Goal: Information Seeking & Learning: Learn about a topic

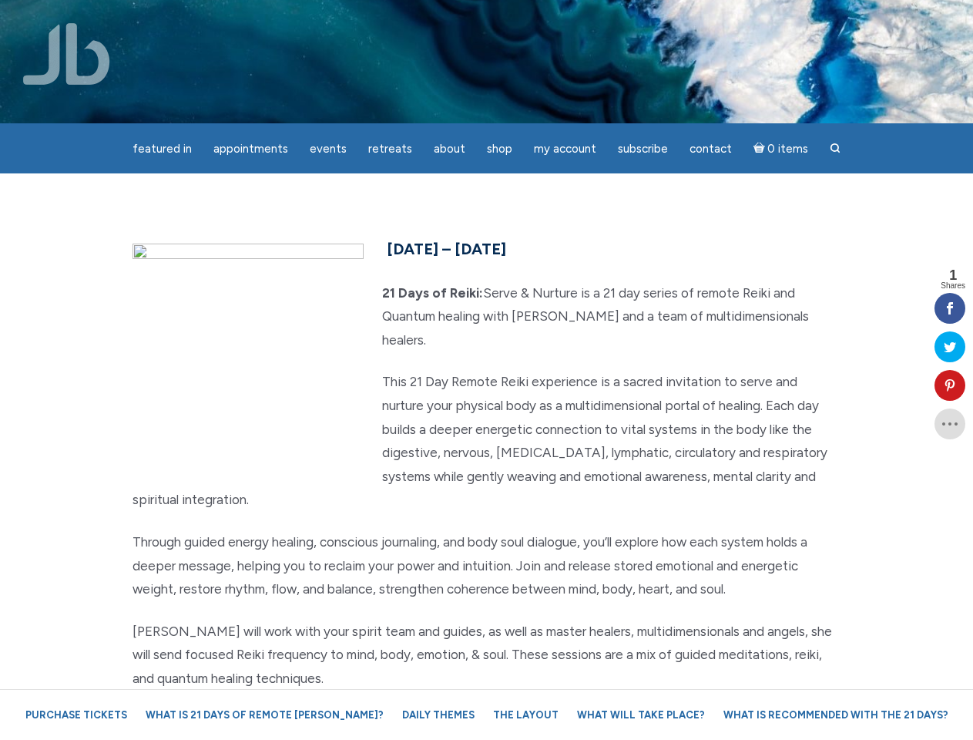
scroll to position [192, 0]
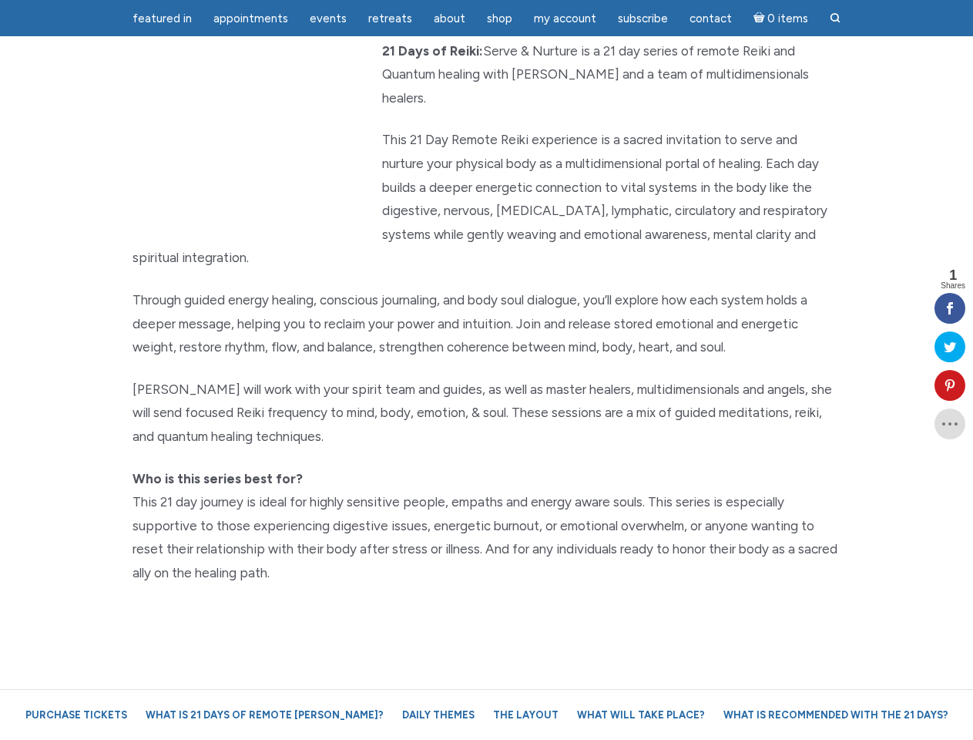
click at [486, 378] on p "[PERSON_NAME] will work with your spirit team and guides, as well as master hea…" at bounding box center [487, 413] width 709 height 71
click at [250, 18] on span "Appointments" at bounding box center [250, 19] width 75 height 14
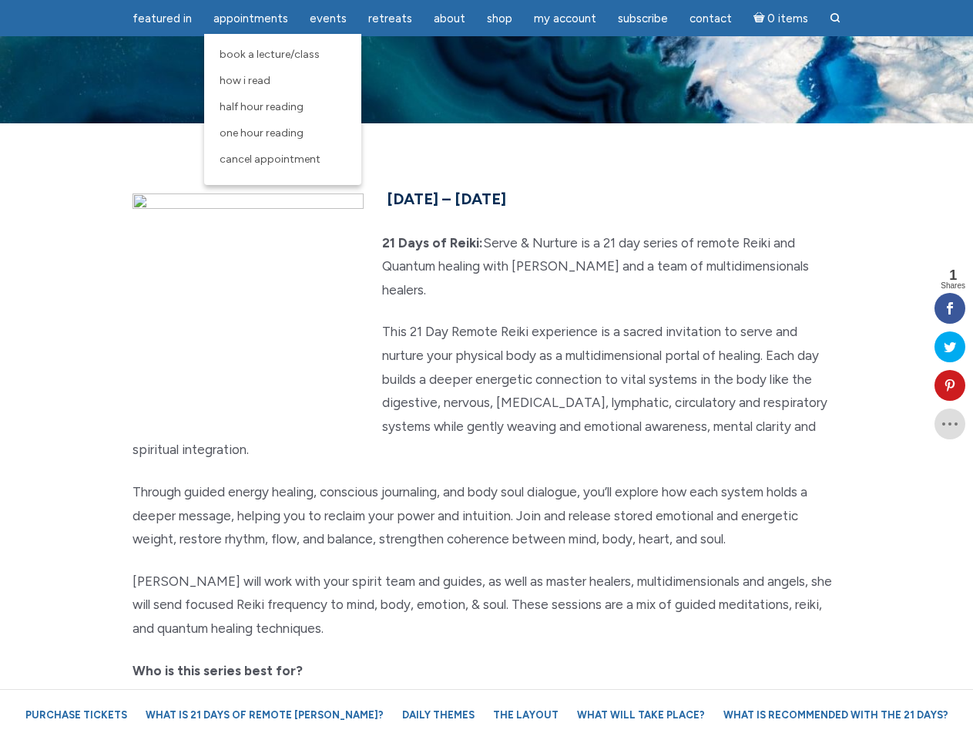
click at [328, 18] on span "Events" at bounding box center [328, 19] width 37 height 14
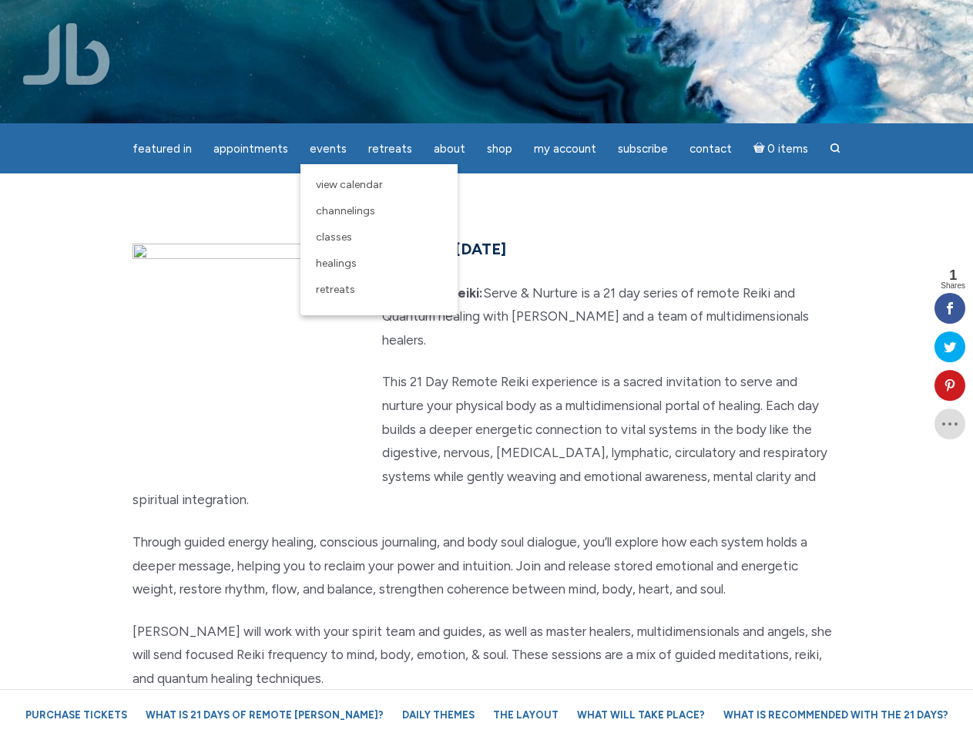
click at [449, 18] on div "featured in featured in Memes Appointments Book a Lecture/Class How I Read Half…" at bounding box center [486, 12] width 973 height 24
click at [565, 18] on div "featured in featured in Memes Appointments Book a Lecture/Class How I Read Half…" at bounding box center [486, 12] width 973 height 24
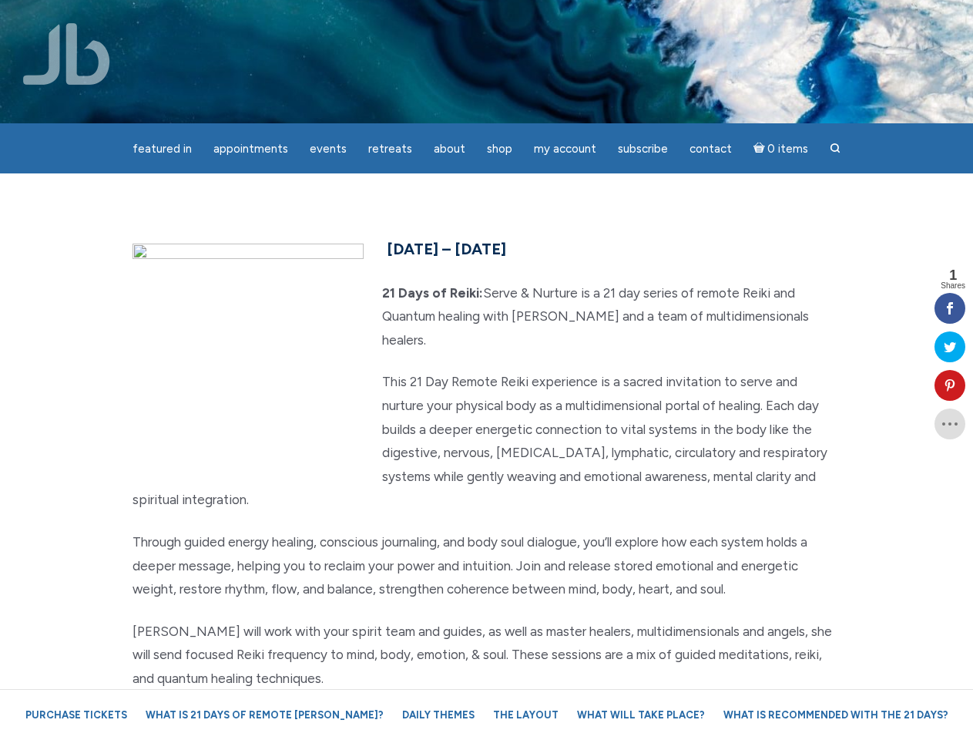
click at [950, 385] on icon at bounding box center [950, 385] width 31 height 12
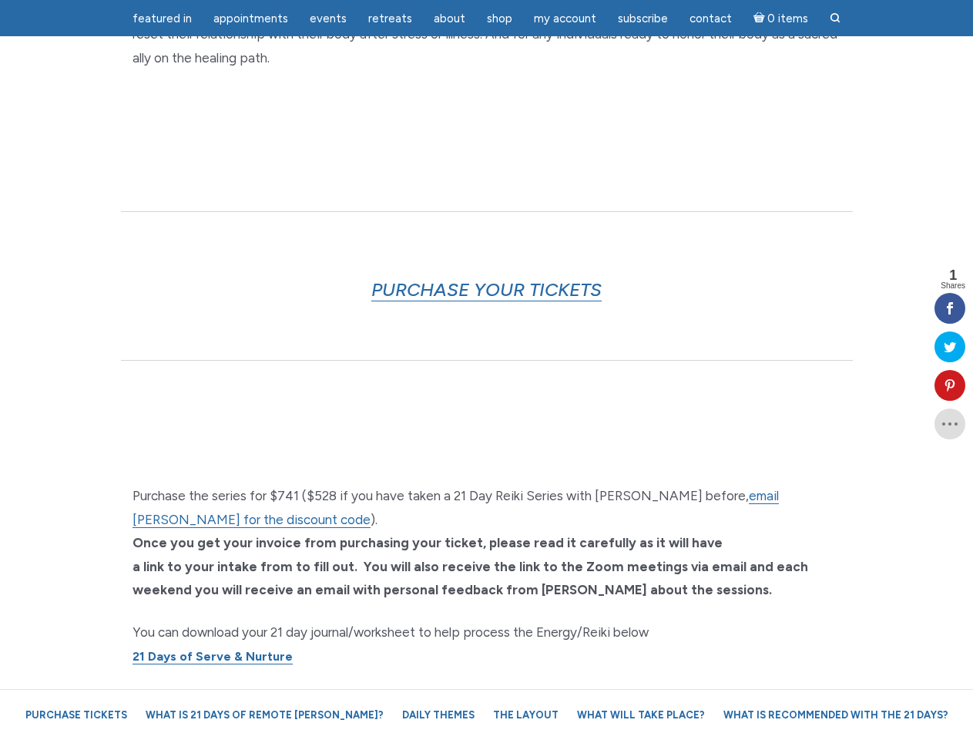
scroll to position [3322, 0]
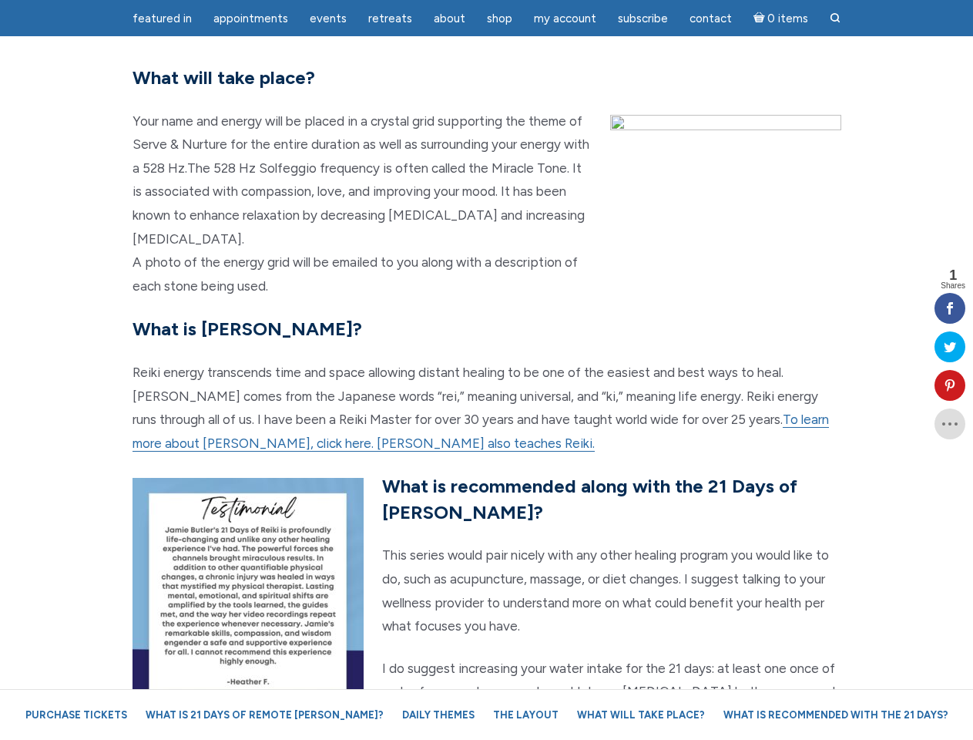
click at [486, 370] on p "Reiki energy transcends time and space allowing distant healing to be one of th…" at bounding box center [487, 408] width 709 height 94
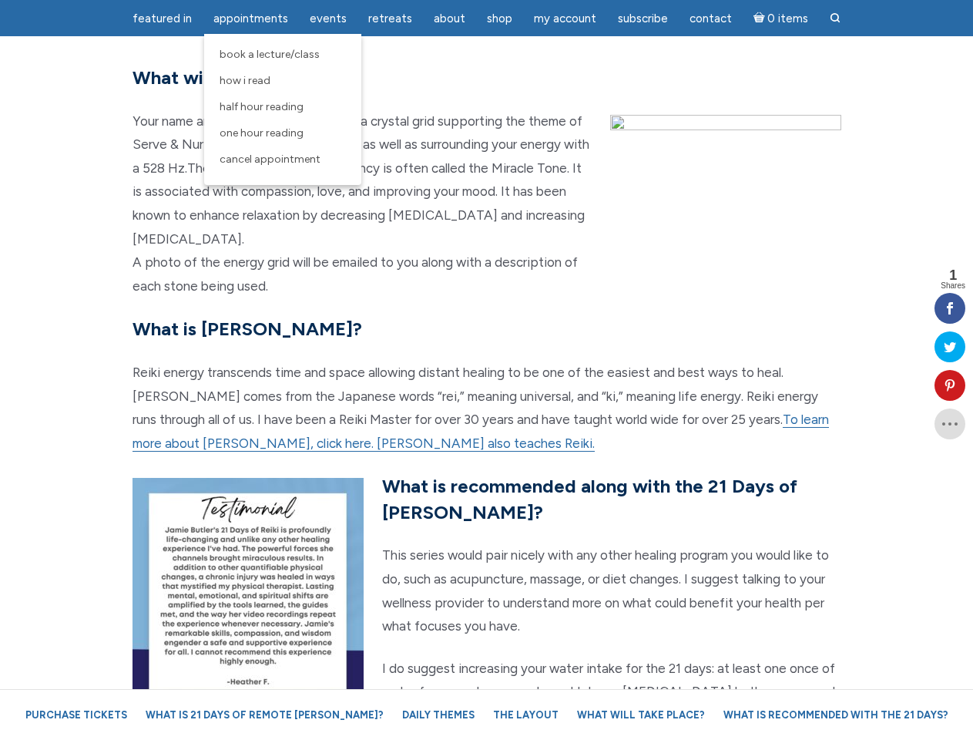
click at [250, 18] on span "Appointments" at bounding box center [250, 19] width 75 height 14
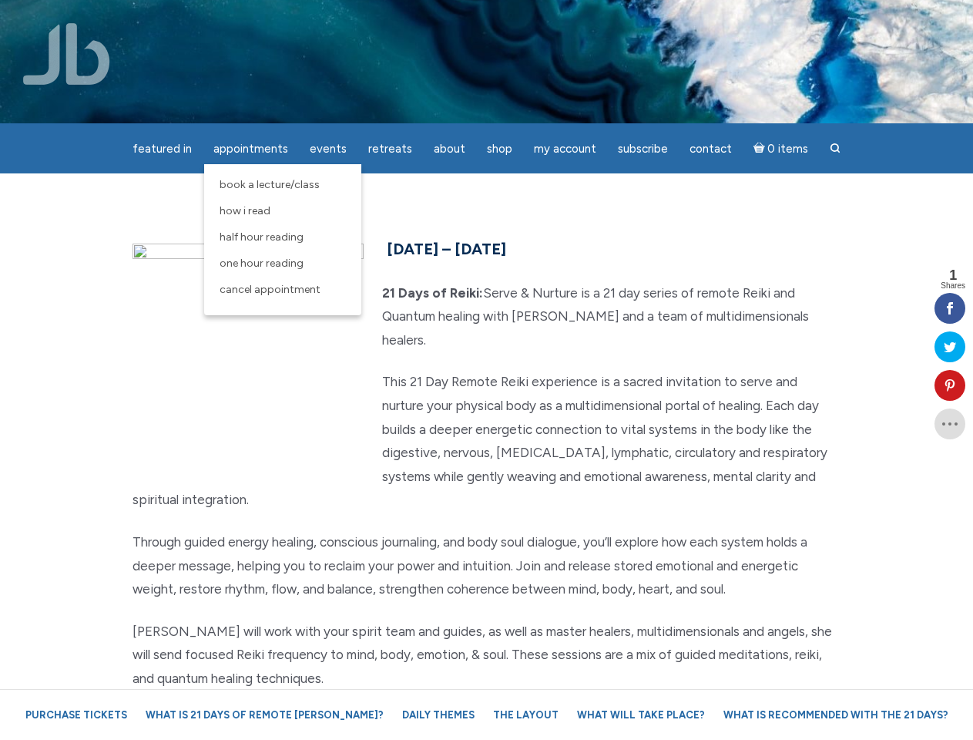
click at [328, 18] on div "featured in featured in Memes Appointments Book a Lecture/Class How I Read Half…" at bounding box center [486, 12] width 973 height 24
click at [449, 18] on div "featured in featured in Memes Appointments Book a Lecture/Class How I Read Half…" at bounding box center [486, 12] width 973 height 24
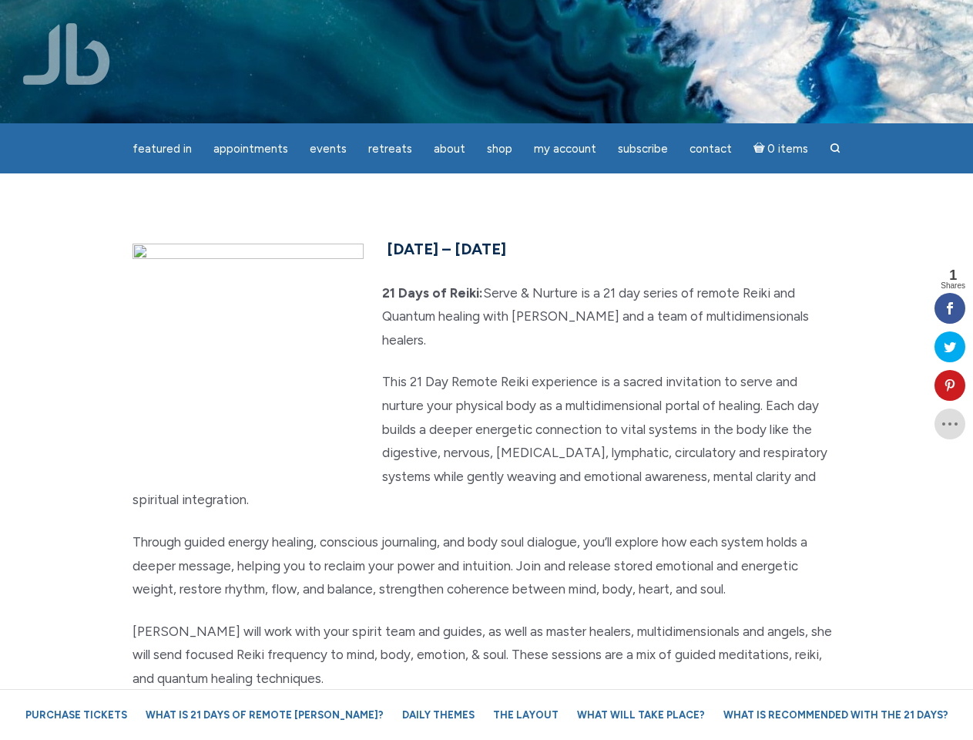
click at [565, 18] on div "featured in featured in Memes Appointments Book a Lecture/Class How I Read Half…" at bounding box center [486, 12] width 973 height 24
click at [950, 385] on icon at bounding box center [950, 385] width 31 height 12
